Goal: Book appointment/travel/reservation

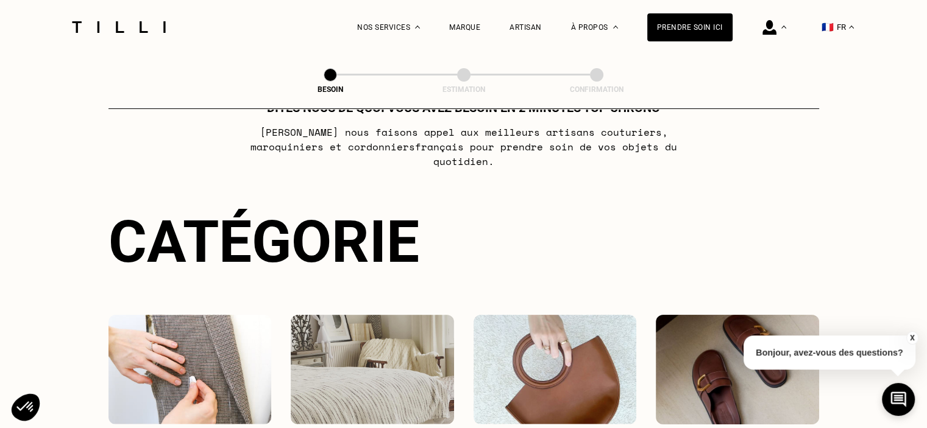
scroll to position [183, 0]
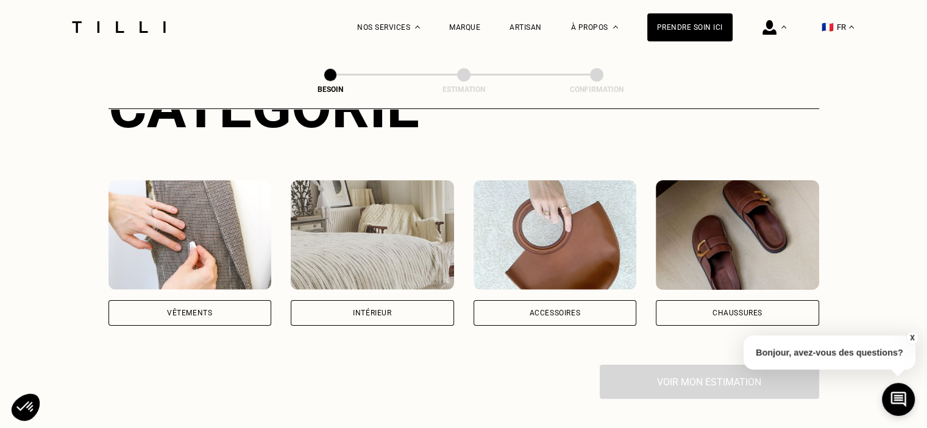
click at [222, 300] on div "Vêtements" at bounding box center [189, 313] width 163 height 26
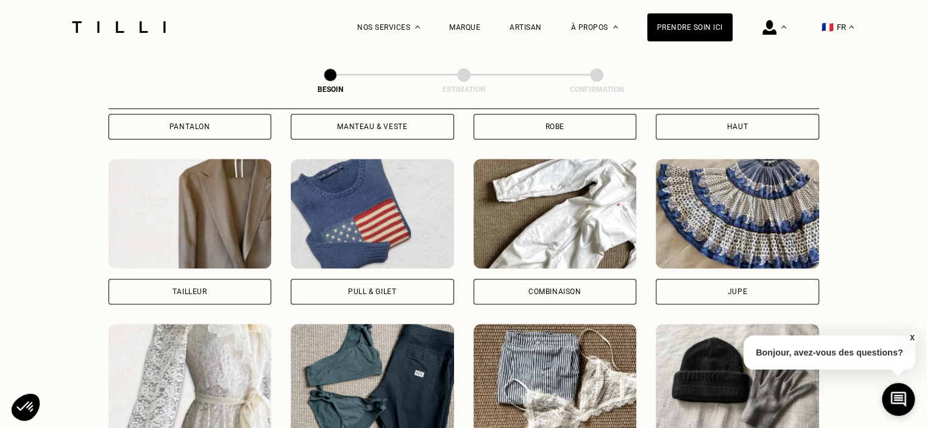
scroll to position [702, 0]
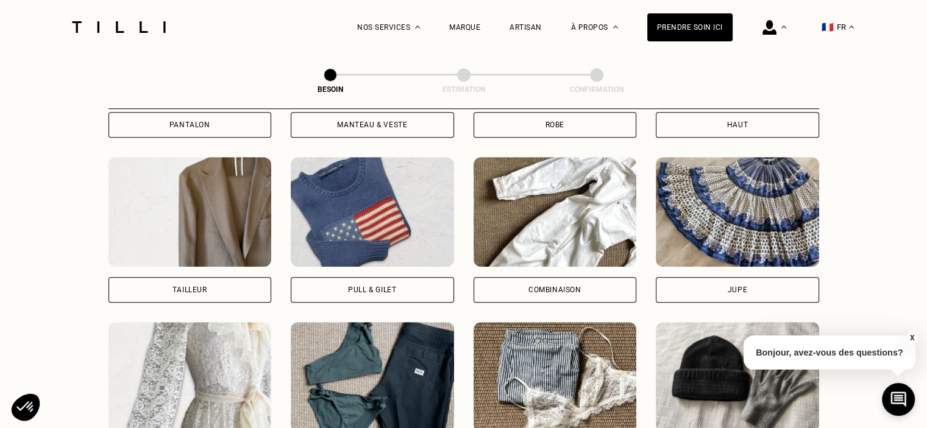
click at [727, 286] on div "Jupe" at bounding box center [736, 289] width 19 height 7
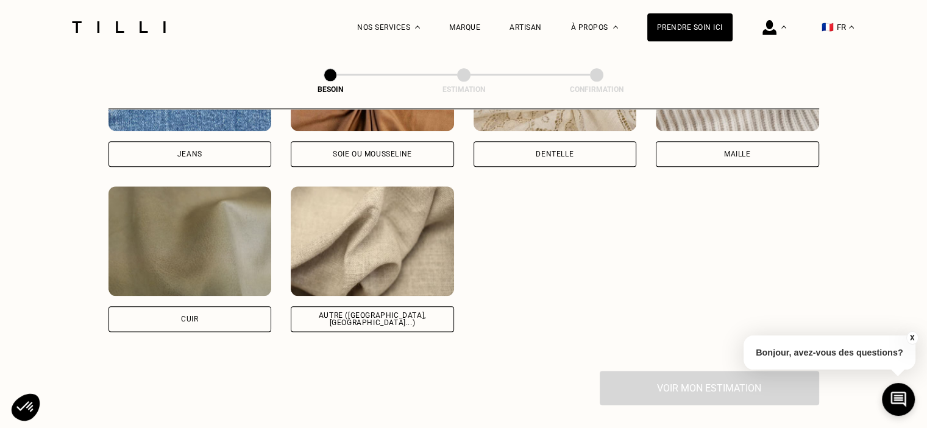
scroll to position [1425, 0]
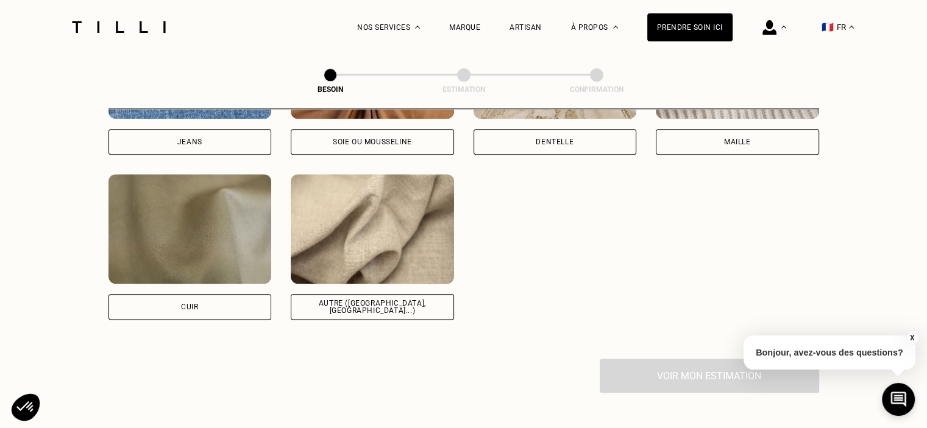
click at [387, 300] on div "Autre ([GEOGRAPHIC_DATA], [GEOGRAPHIC_DATA]...)" at bounding box center [372, 307] width 143 height 15
select select "FR"
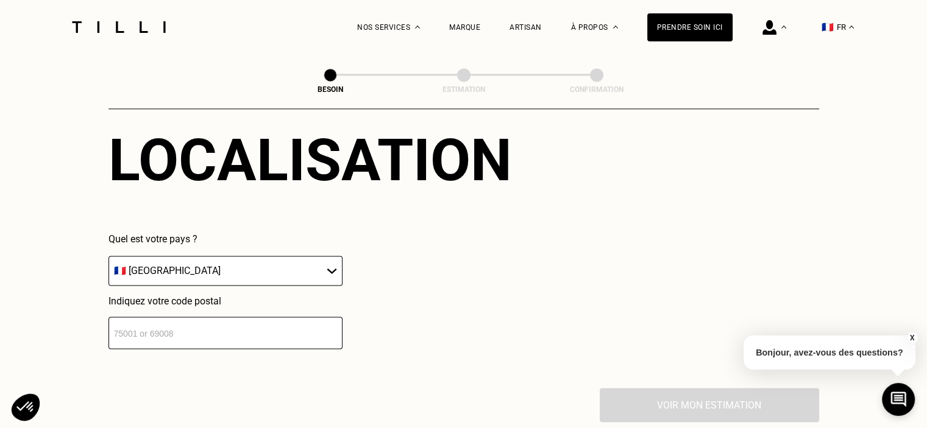
scroll to position [1697, 0]
click at [214, 326] on input "number" at bounding box center [225, 332] width 234 height 32
type input "75116"
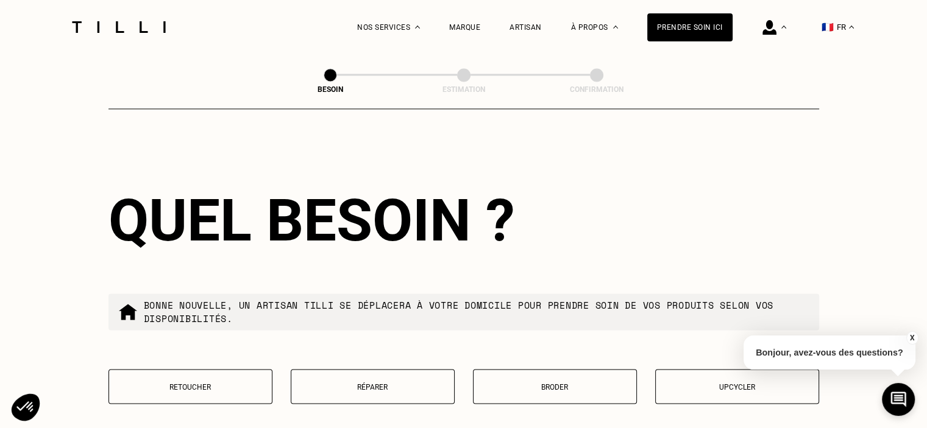
scroll to position [1940, 0]
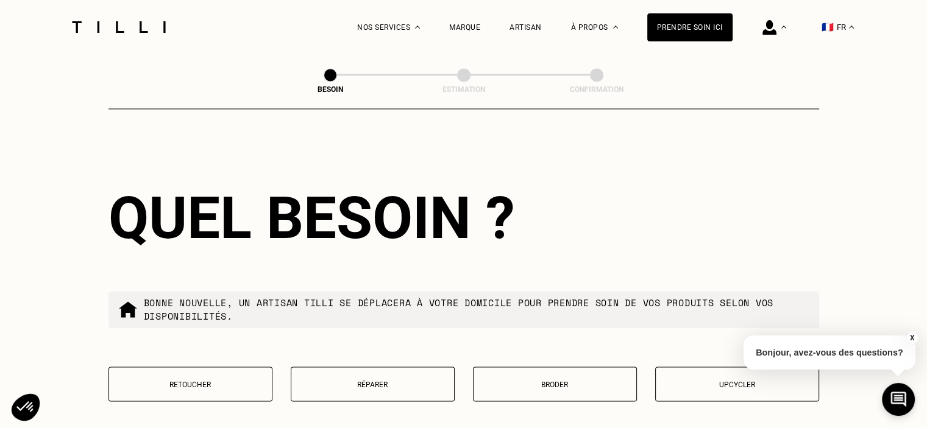
click at [192, 380] on p "Retoucher" at bounding box center [190, 384] width 150 height 9
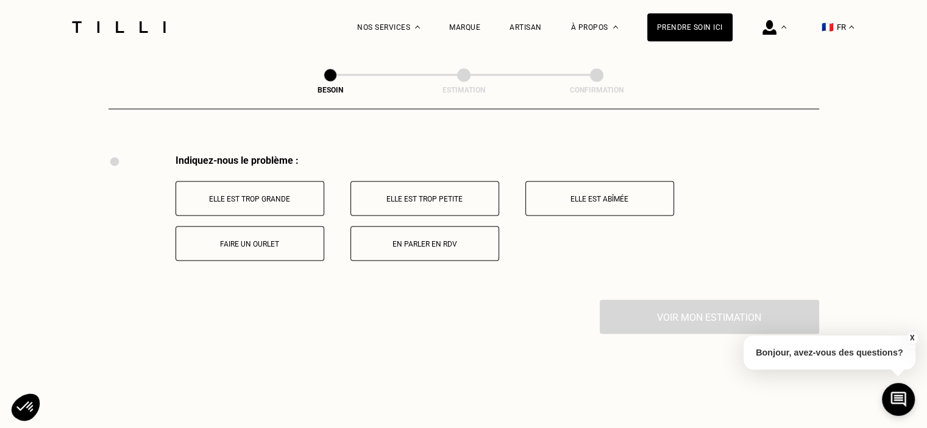
scroll to position [2252, 0]
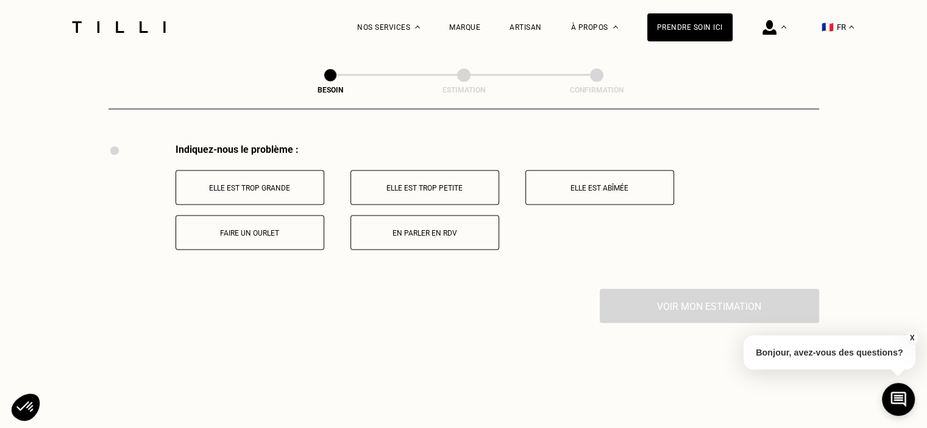
click at [267, 228] on p "Faire un ourlet" at bounding box center [249, 232] width 135 height 9
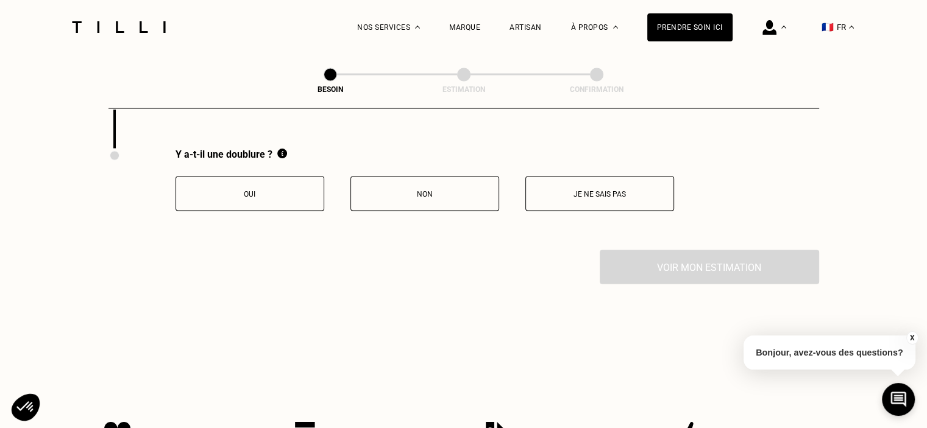
scroll to position [2398, 0]
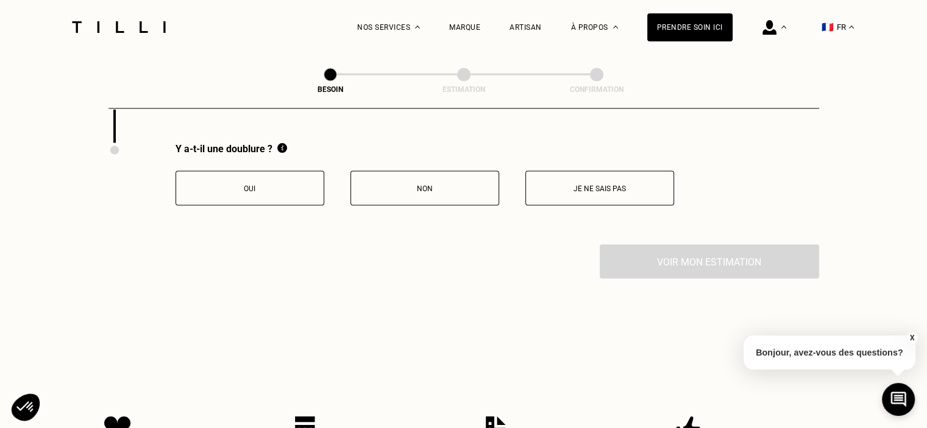
click at [428, 185] on p "Non" at bounding box center [424, 189] width 135 height 9
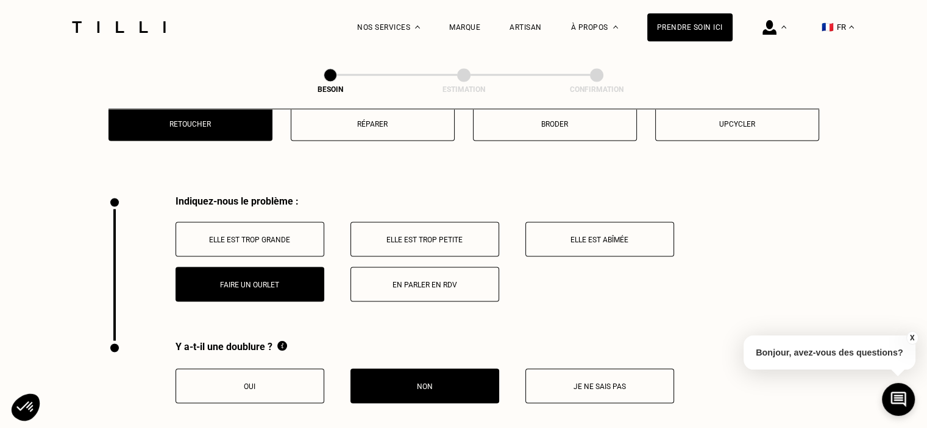
scroll to position [2337, 0]
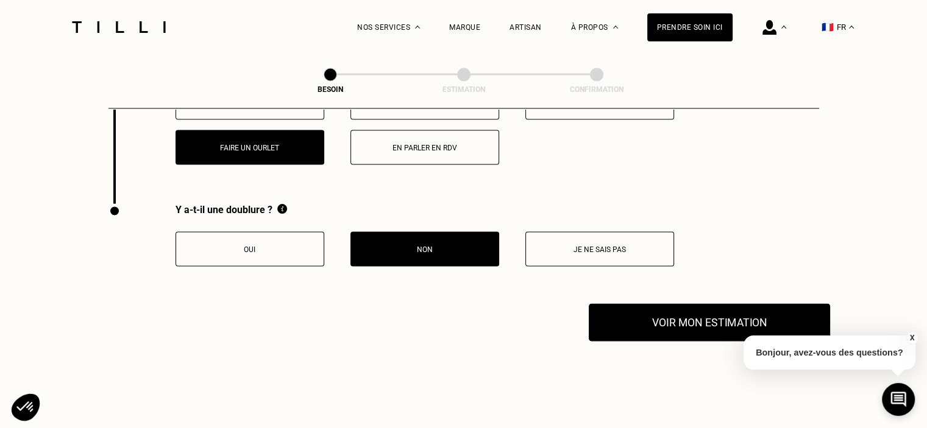
click at [681, 313] on button "Voir mon estimation" at bounding box center [708, 323] width 241 height 38
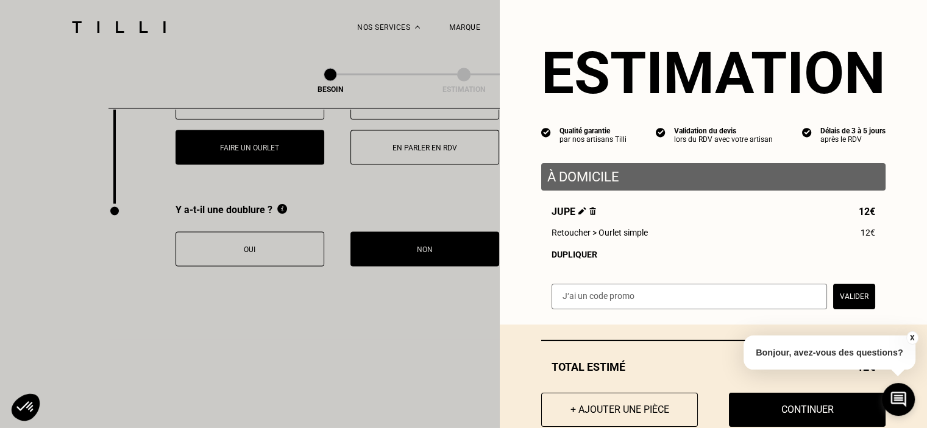
scroll to position [33, 0]
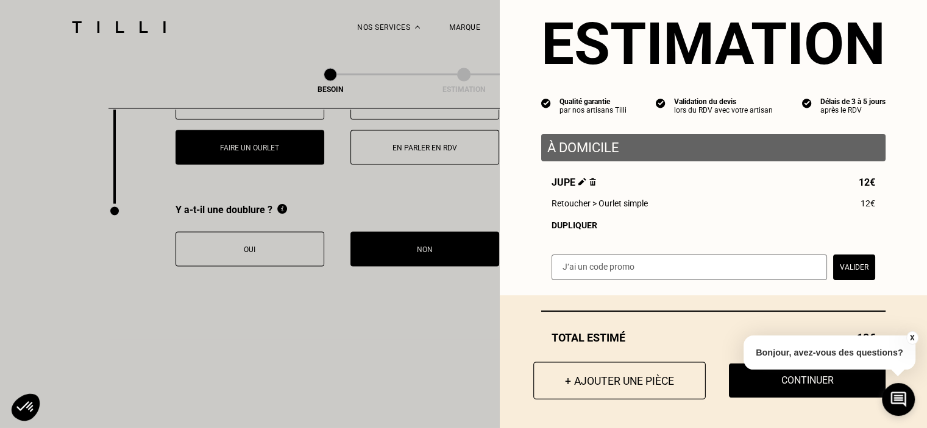
click at [636, 386] on button "+ Ajouter une pièce" at bounding box center [619, 381] width 172 height 38
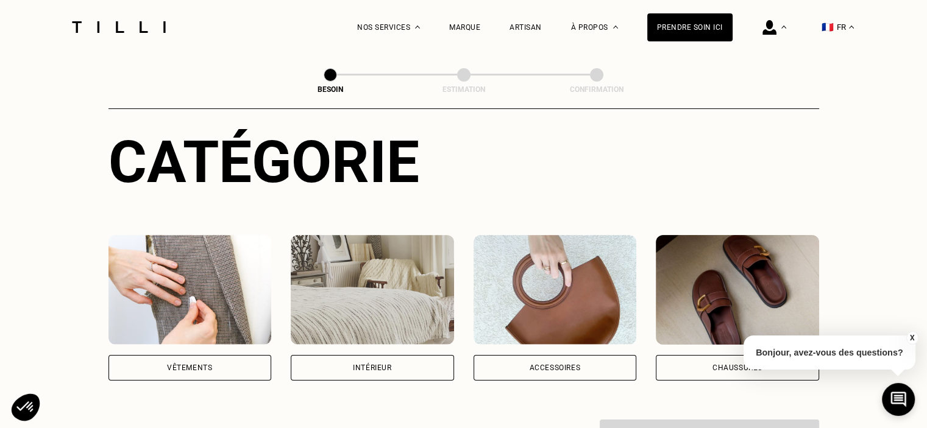
scroll to position [305, 0]
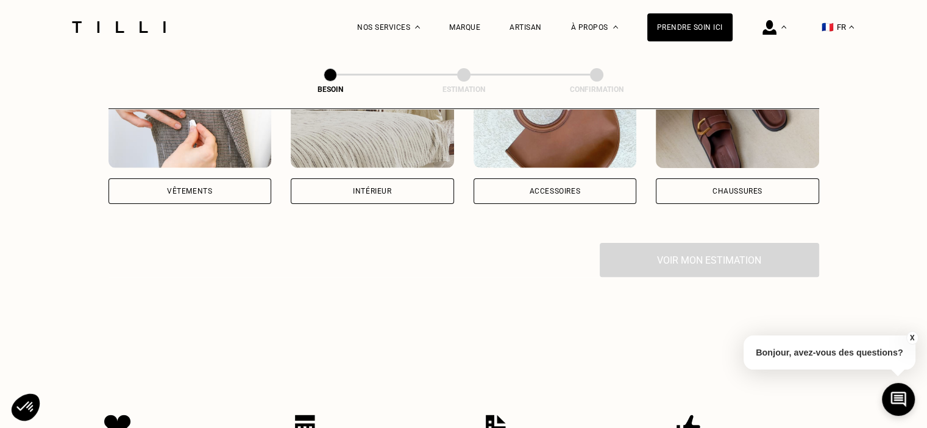
click at [173, 182] on div "Vêtements" at bounding box center [189, 191] width 163 height 26
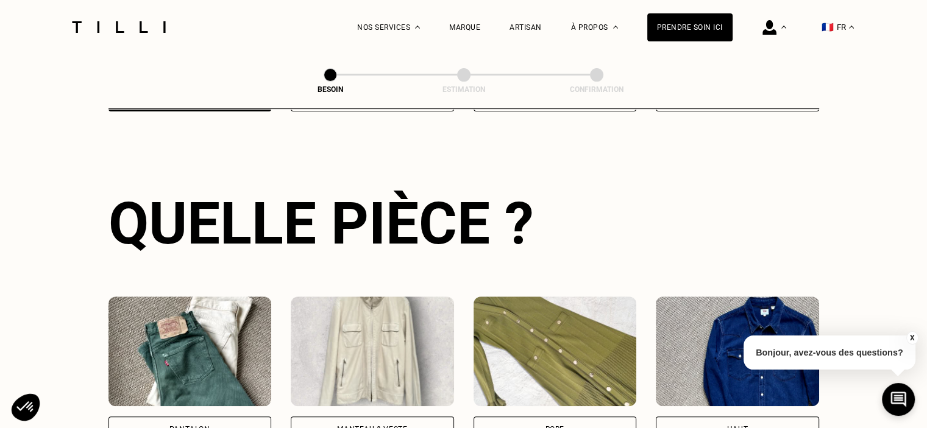
scroll to position [702, 0]
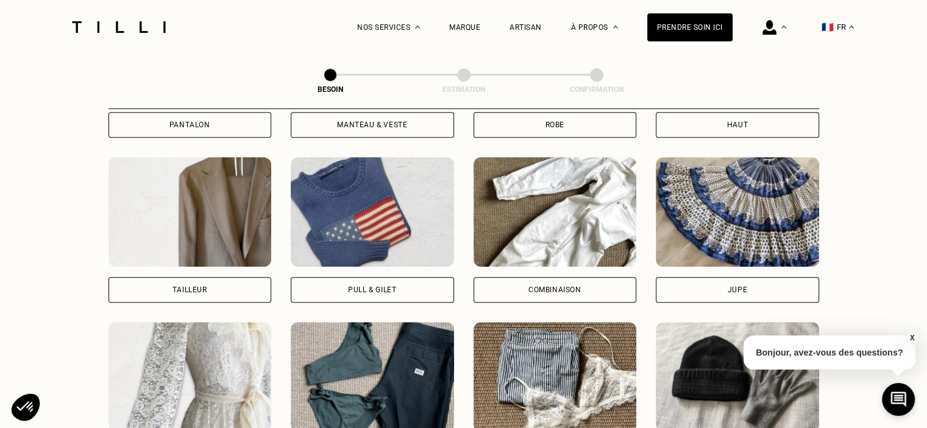
click at [746, 282] on div "Jupe" at bounding box center [736, 290] width 163 height 26
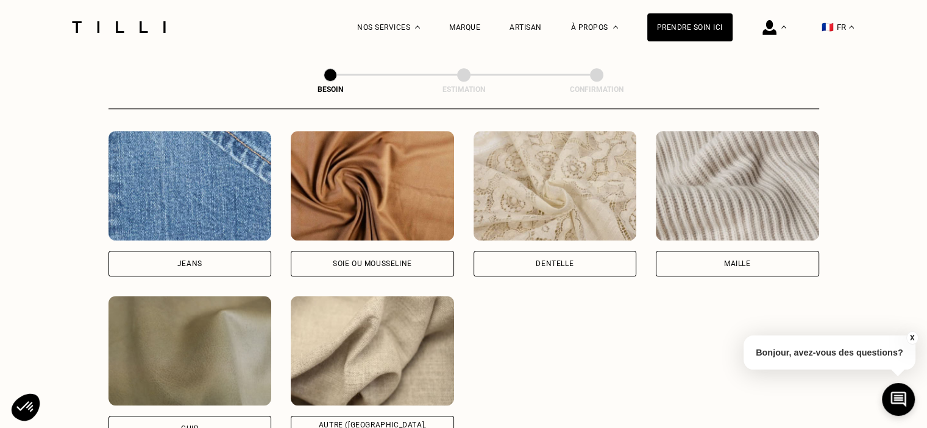
scroll to position [1425, 0]
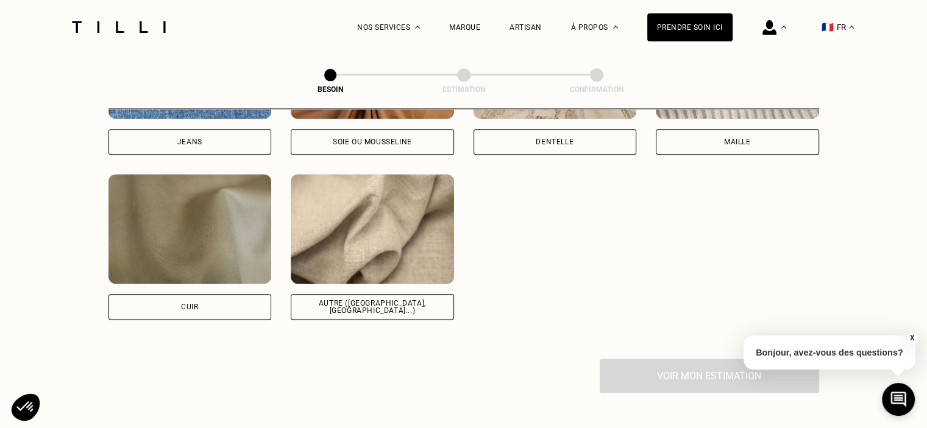
click at [400, 300] on div "Autre ([GEOGRAPHIC_DATA], [GEOGRAPHIC_DATA]...)" at bounding box center [372, 307] width 143 height 15
select select "FR"
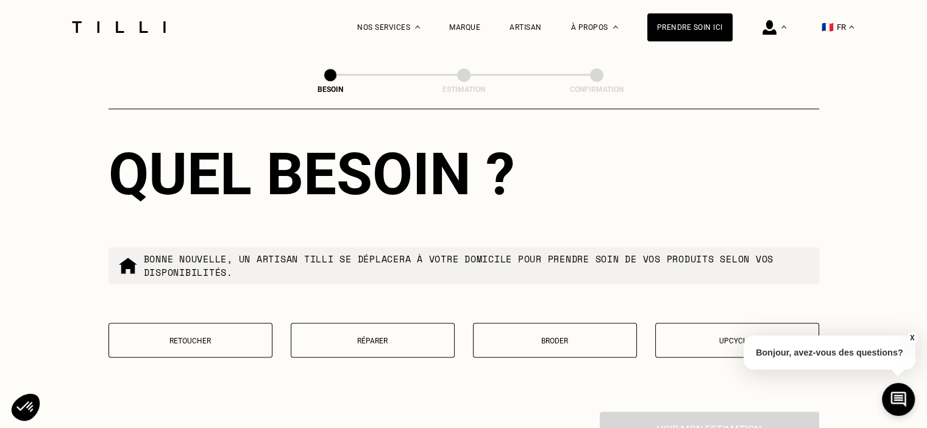
scroll to position [1991, 0]
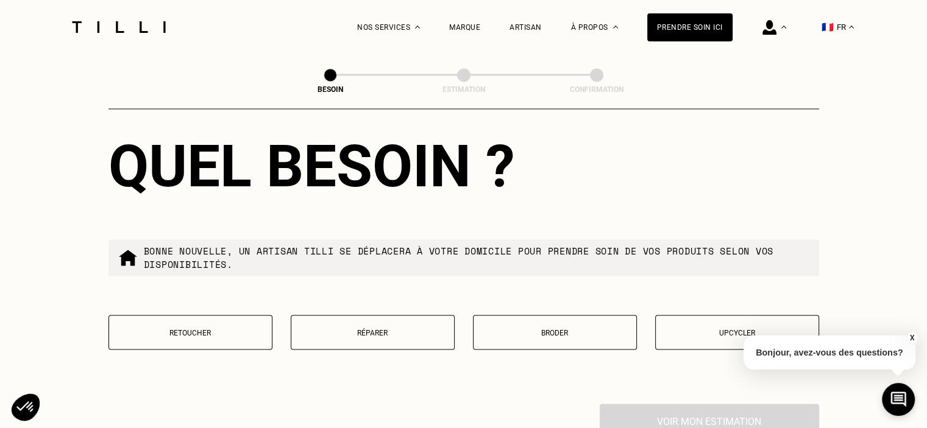
click at [208, 328] on p "Retoucher" at bounding box center [190, 332] width 150 height 9
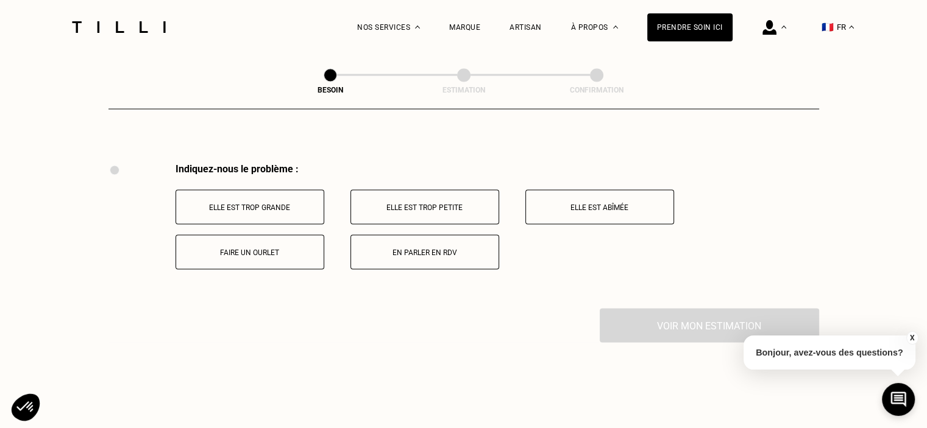
scroll to position [2252, 0]
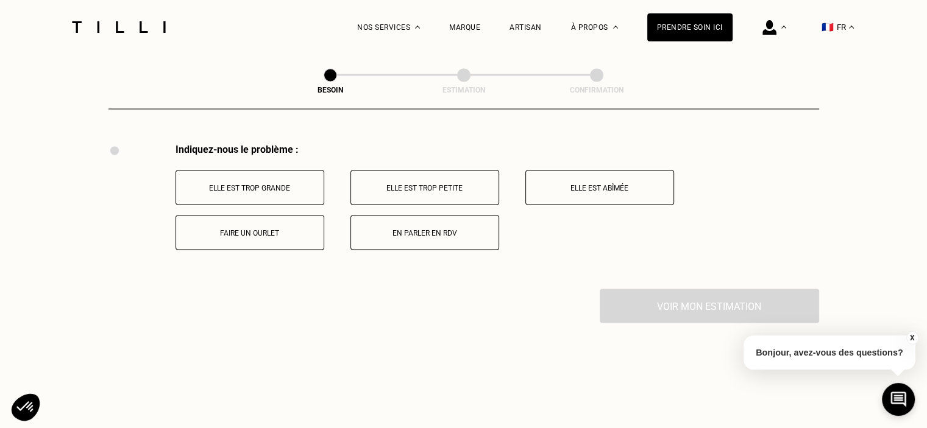
drag, startPoint x: 241, startPoint y: 226, endPoint x: 380, endPoint y: 223, distance: 138.9
click at [243, 228] on p "Faire un ourlet" at bounding box center [249, 232] width 135 height 9
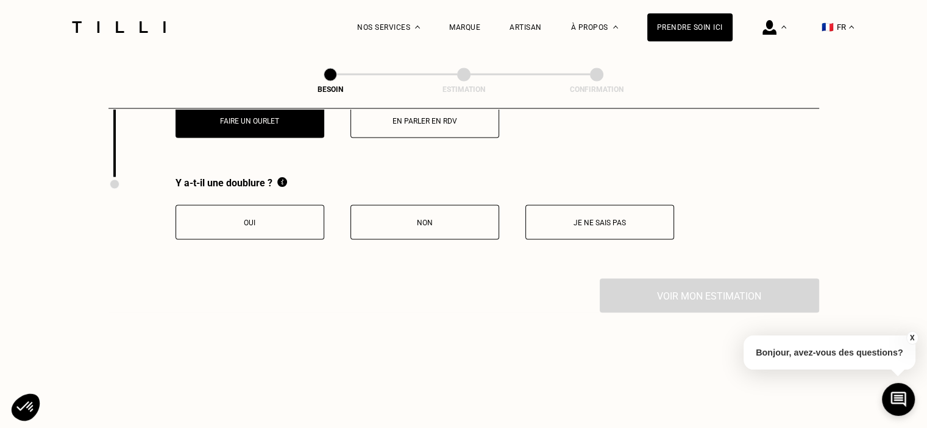
scroll to position [2398, 0]
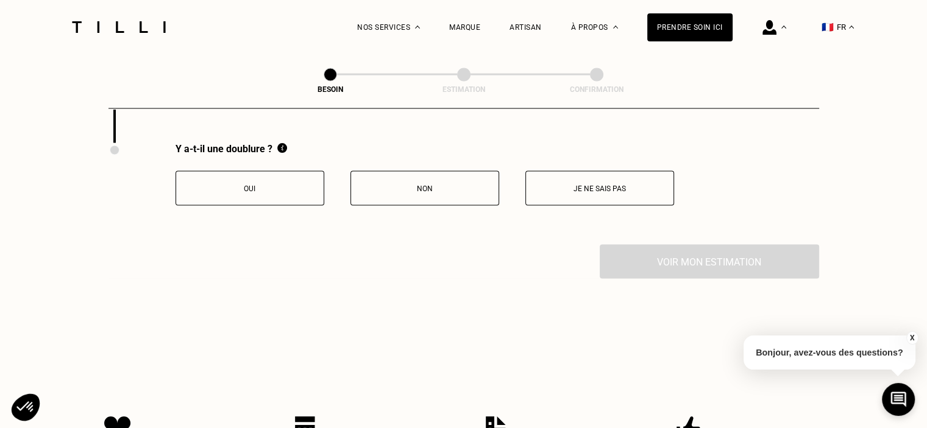
click at [426, 185] on p "Non" at bounding box center [424, 189] width 135 height 9
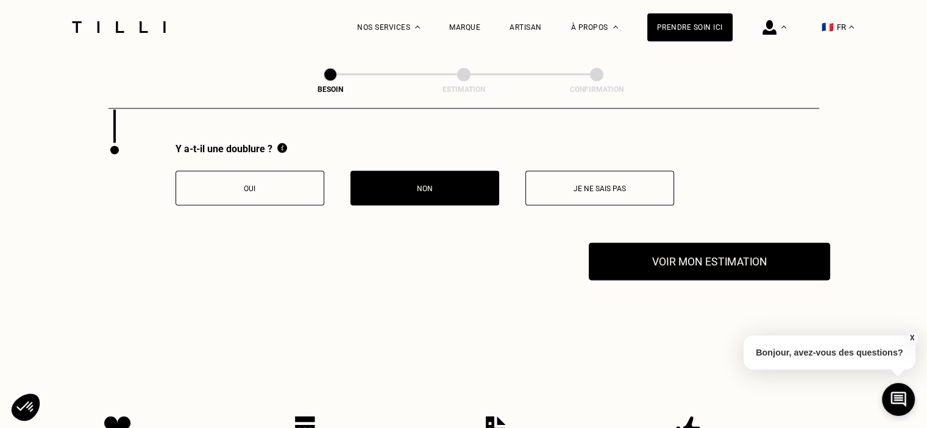
click at [687, 257] on button "Voir mon estimation" at bounding box center [708, 262] width 241 height 38
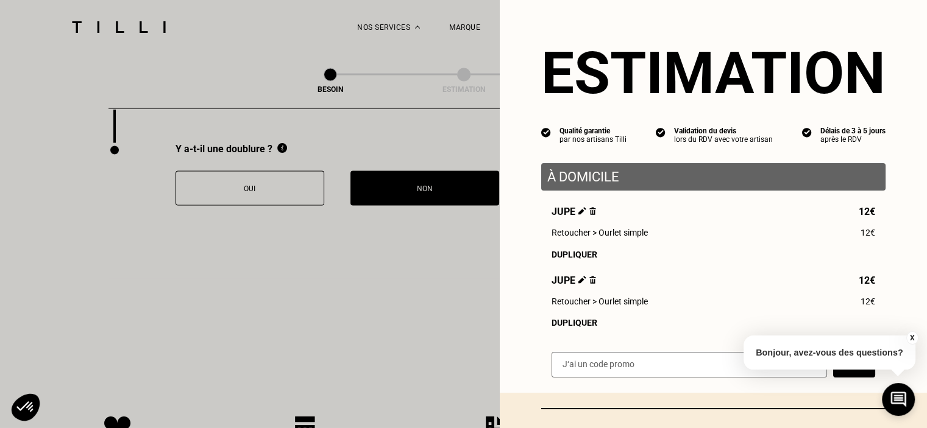
scroll to position [61, 0]
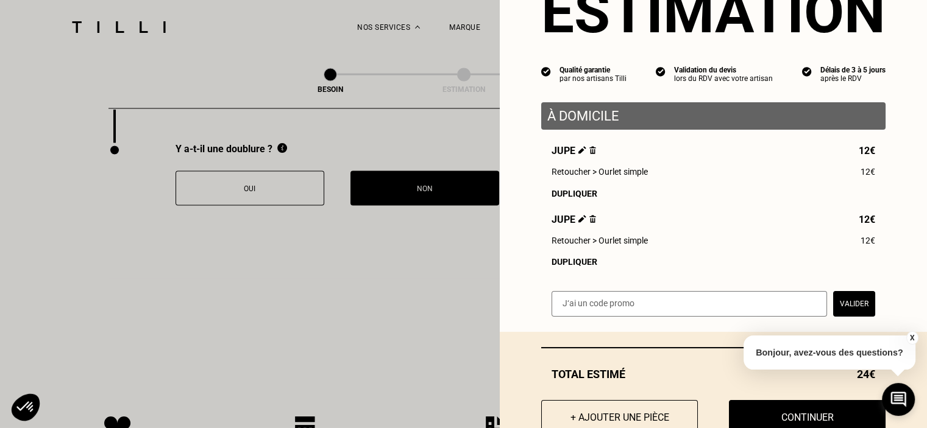
click at [551, 267] on div "Dupliquer" at bounding box center [712, 262] width 323 height 10
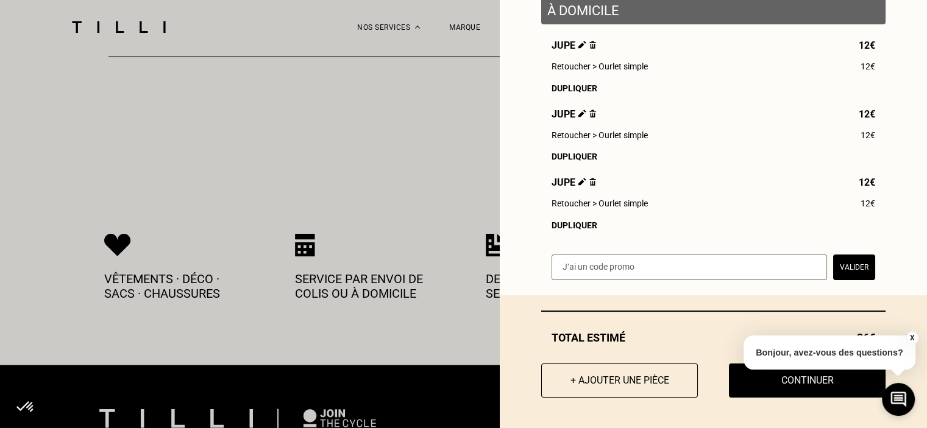
scroll to position [2641, 0]
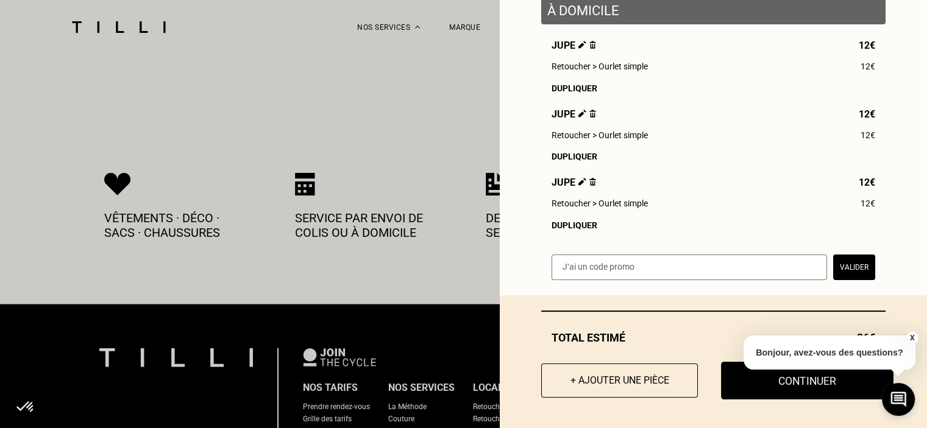
click at [763, 384] on button "Continuer" at bounding box center [807, 381] width 172 height 38
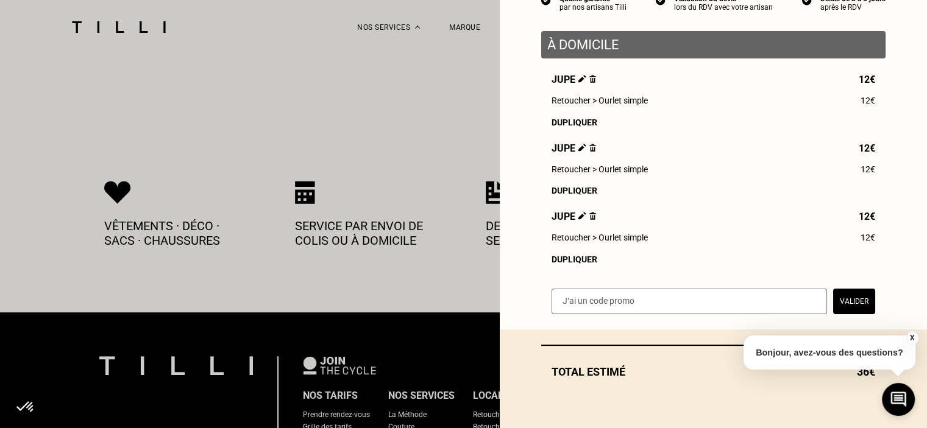
scroll to position [138, 0]
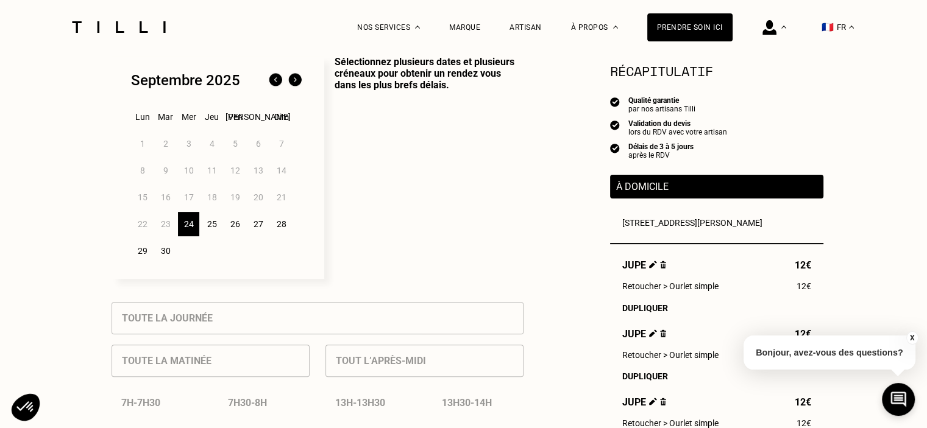
scroll to position [366, 0]
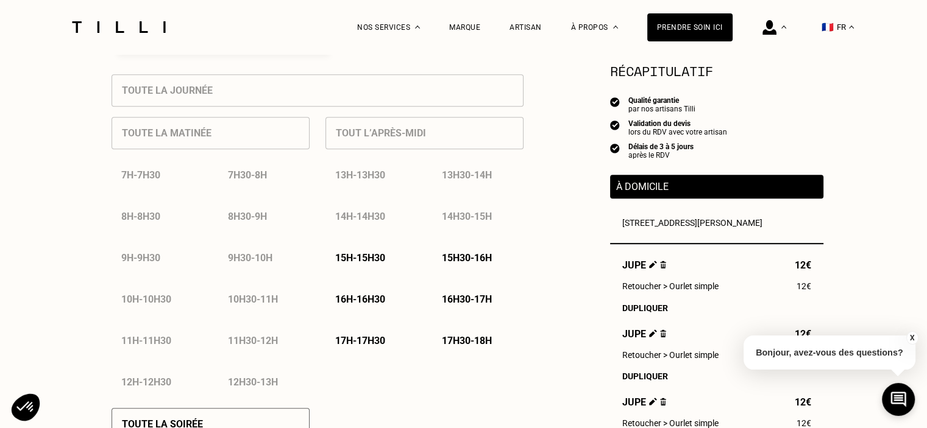
scroll to position [548, 0]
click at [424, 138] on div "Tout l’après-midi 13h - 13h30 13h30 - 14h 14h - 14h30 14h30 - 15h 15h - 15h30 1…" at bounding box center [424, 250] width 198 height 291
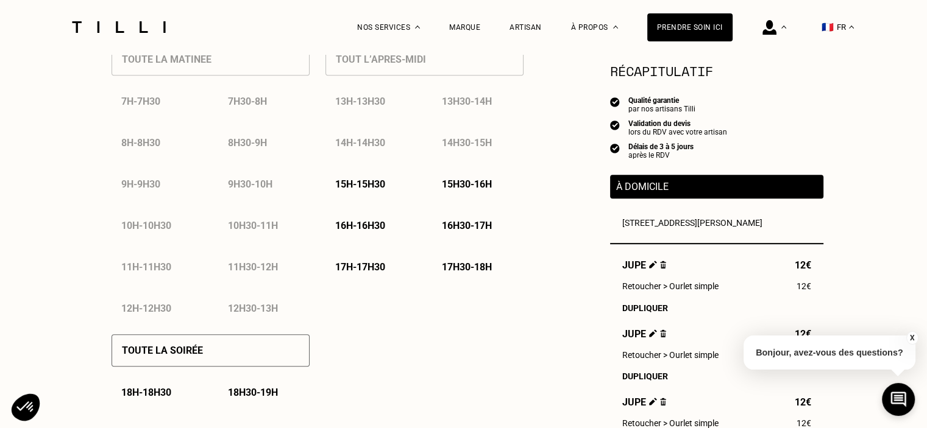
scroll to position [609, 0]
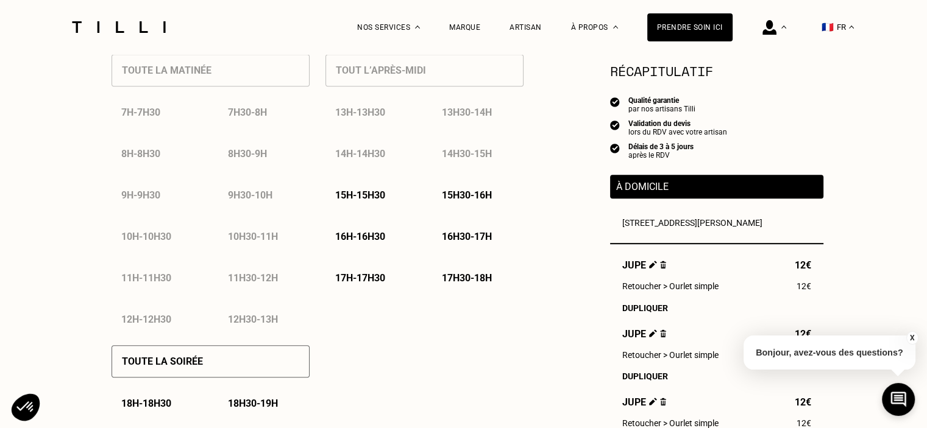
click at [378, 197] on p "15h - 15h30" at bounding box center [360, 195] width 50 height 12
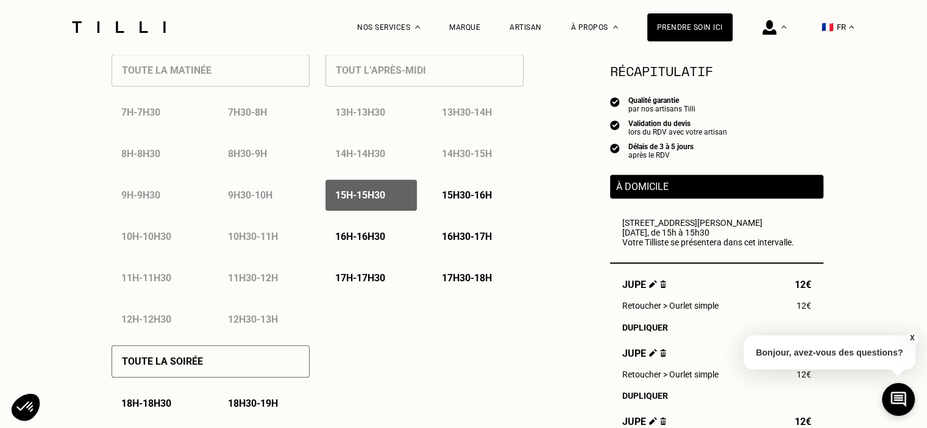
click at [473, 197] on p "15h30 - 16h" at bounding box center [467, 195] width 50 height 12
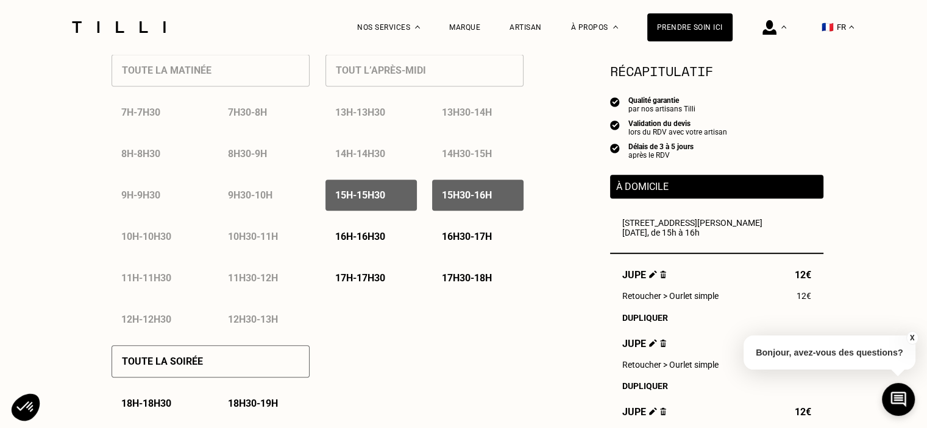
click at [381, 238] on p "16h - 16h30" at bounding box center [360, 237] width 50 height 12
click at [464, 242] on p "16h30 - 17h" at bounding box center [467, 237] width 50 height 12
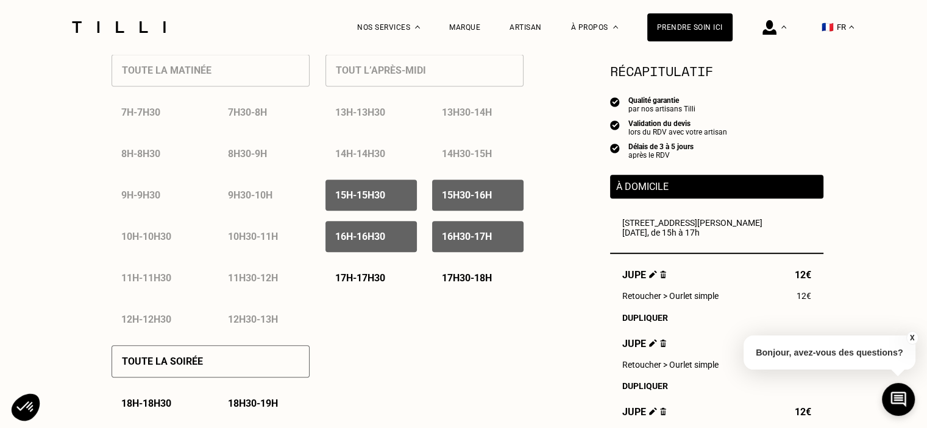
click at [378, 281] on p "17h - 17h30" at bounding box center [360, 278] width 50 height 12
click at [463, 282] on p "17h30 - 18h" at bounding box center [467, 278] width 50 height 12
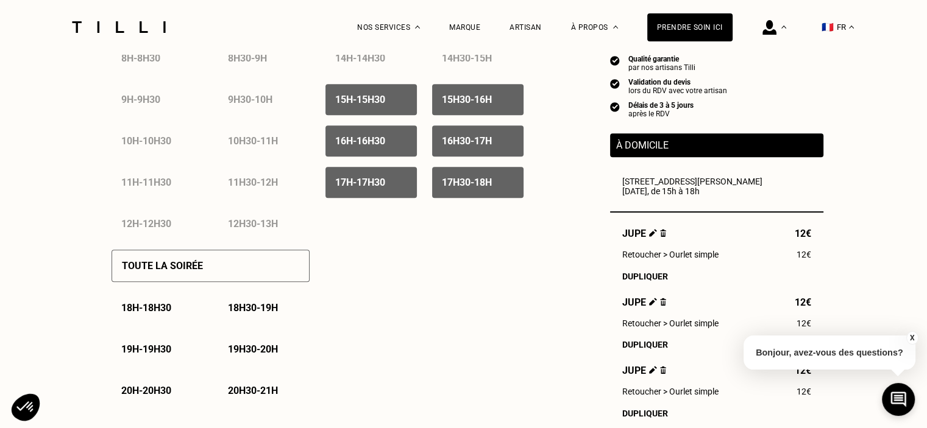
scroll to position [731, 0]
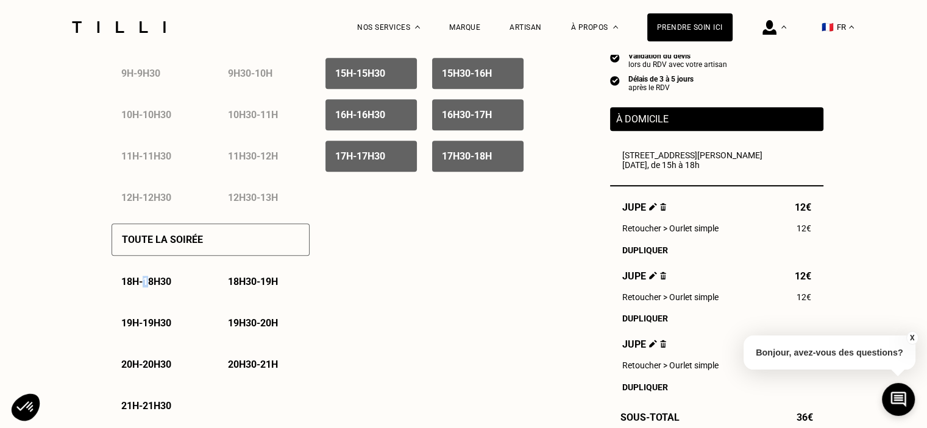
drag, startPoint x: 151, startPoint y: 289, endPoint x: 169, endPoint y: 288, distance: 18.3
click at [150, 288] on p "18h - 18h30" at bounding box center [146, 282] width 50 height 12
click at [254, 282] on p "18h30 - 19h" at bounding box center [253, 282] width 50 height 12
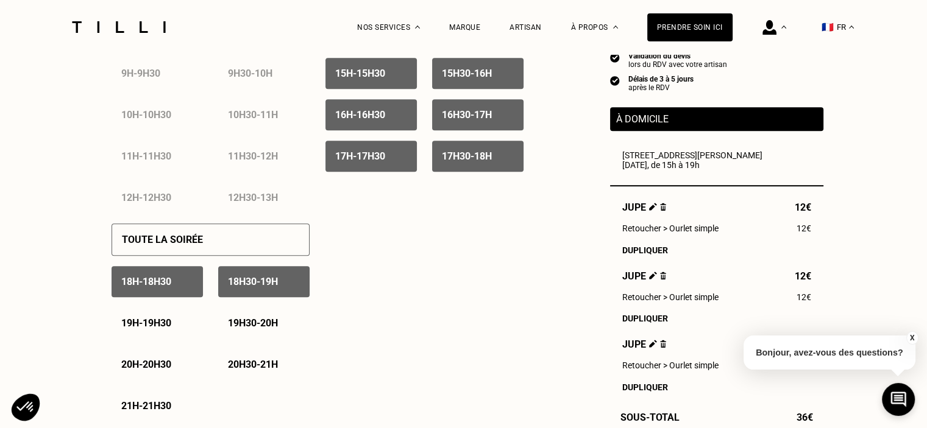
drag, startPoint x: 155, startPoint y: 326, endPoint x: 281, endPoint y: 299, distance: 129.5
click at [154, 326] on p "19h - 19h30" at bounding box center [146, 323] width 50 height 12
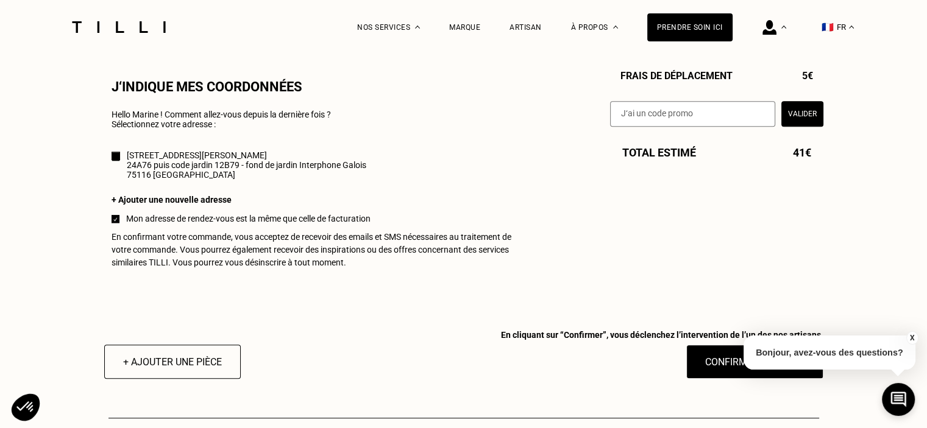
scroll to position [1157, 0]
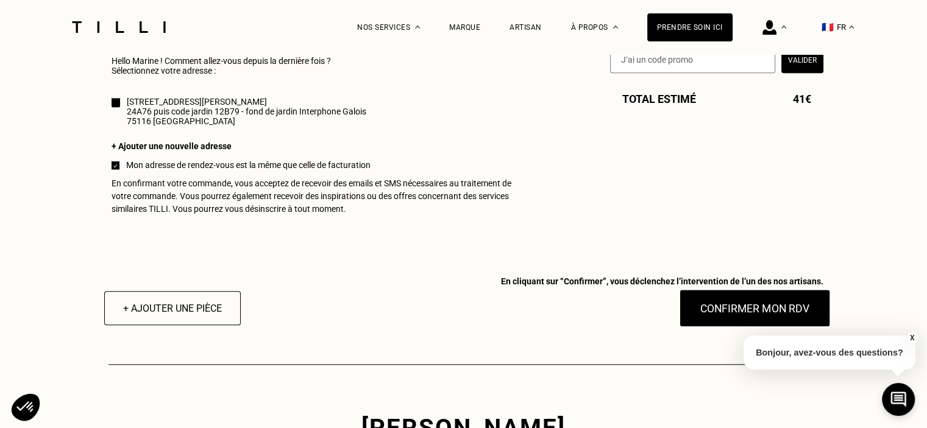
click at [752, 317] on button "Confirmer mon RDV" at bounding box center [754, 308] width 151 height 38
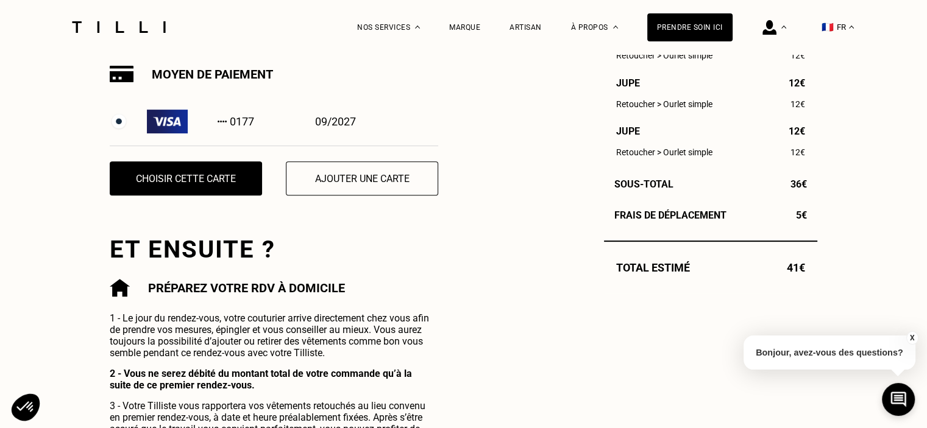
scroll to position [426, 0]
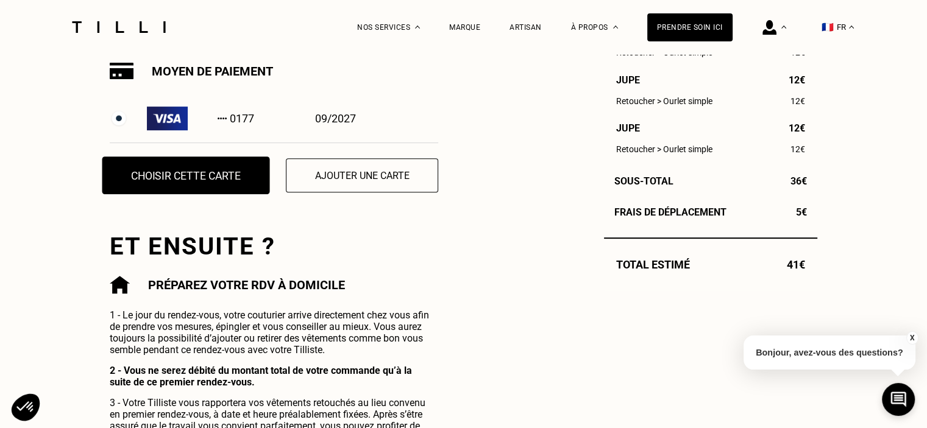
click at [196, 182] on button "Choisir cette carte" at bounding box center [186, 176] width 168 height 38
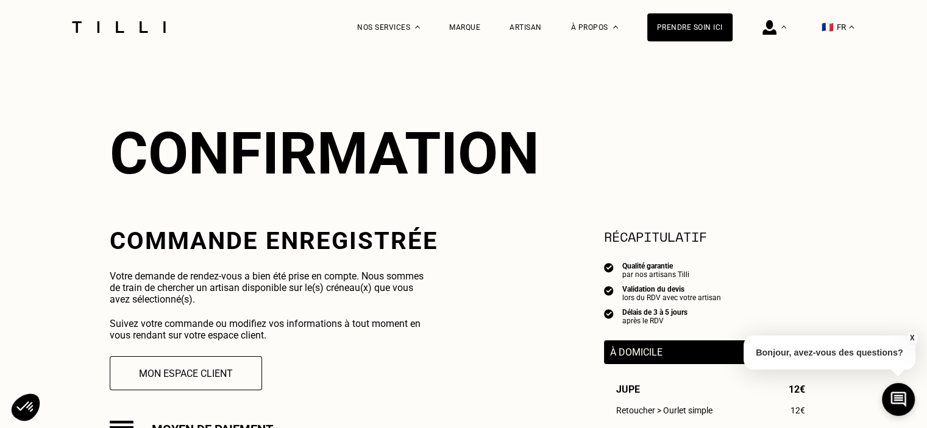
scroll to position [0, 0]
